Goal: Transaction & Acquisition: Purchase product/service

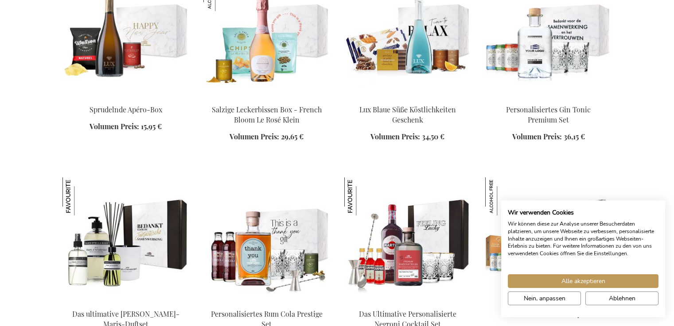
scroll to position [977, 0]
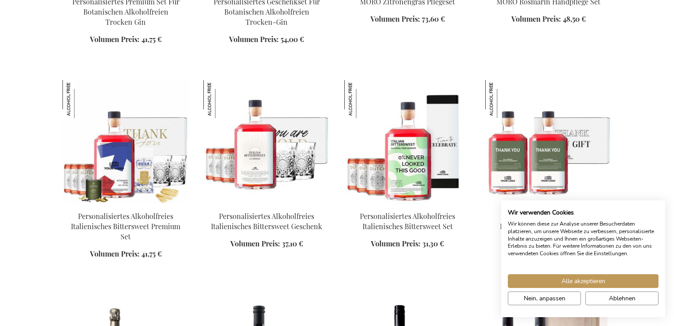
scroll to position [1654, 0]
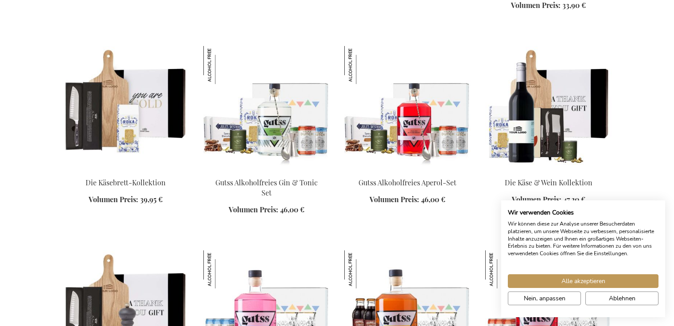
scroll to position [1909, 0]
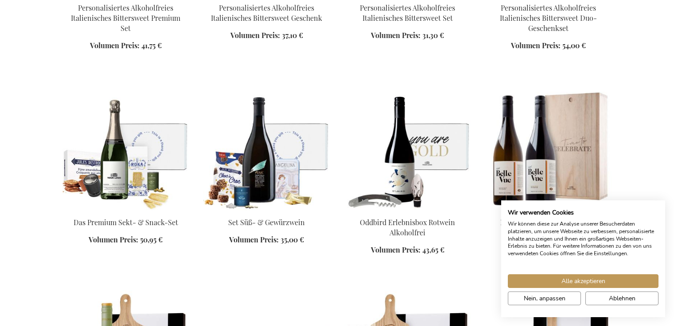
scroll to position [1349, 0]
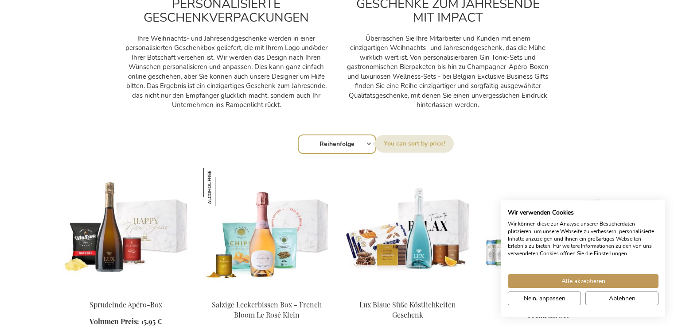
scroll to position [741, 0]
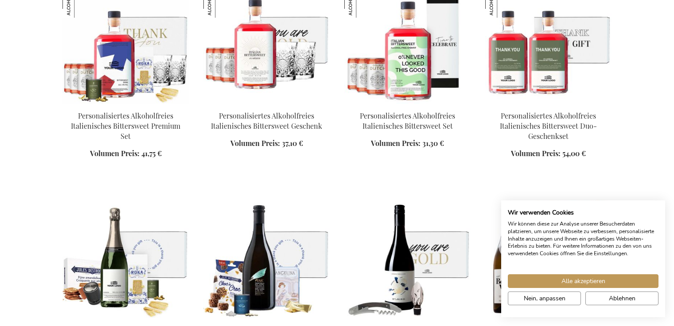
scroll to position [1709, 0]
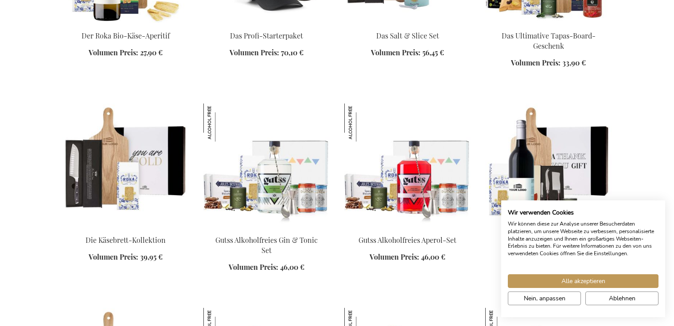
scroll to position [2182, 0]
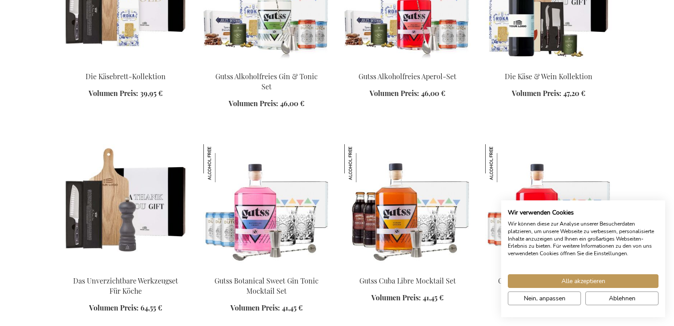
click at [107, 314] on div "In den Warenkorb" at bounding box center [125, 318] width 127 height 9
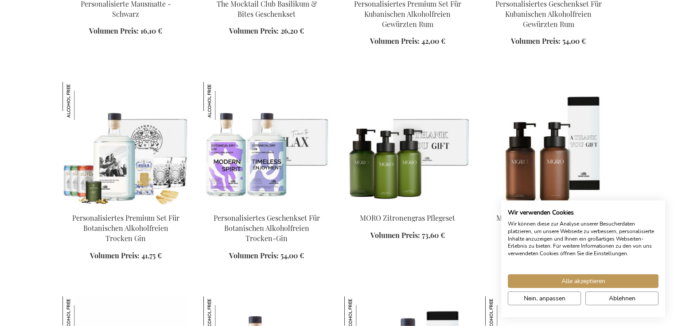
scroll to position [1500, 0]
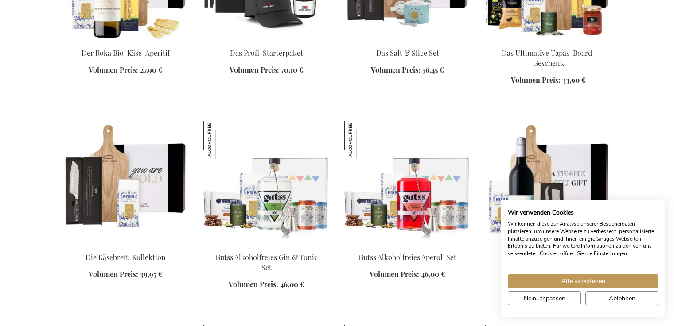
scroll to position [2226, 0]
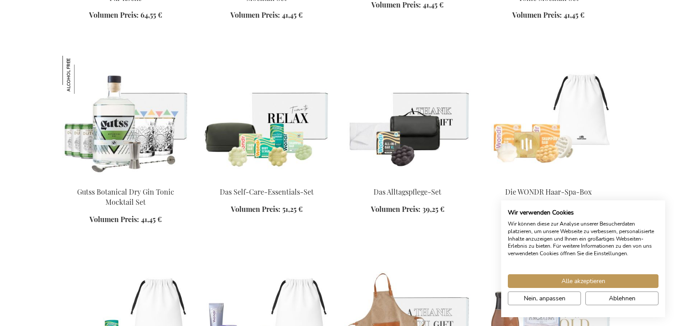
scroll to position [2711, 0]
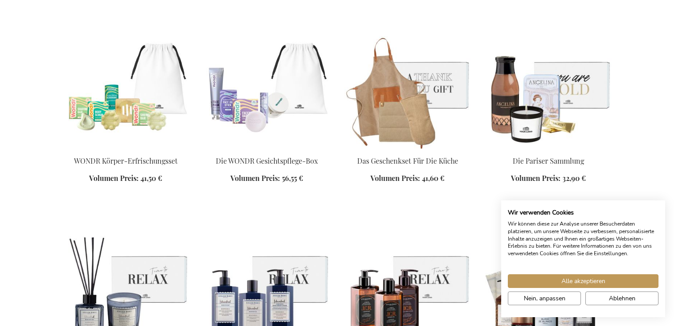
scroll to position [2983, 0]
